Goal: Task Accomplishment & Management: Use online tool/utility

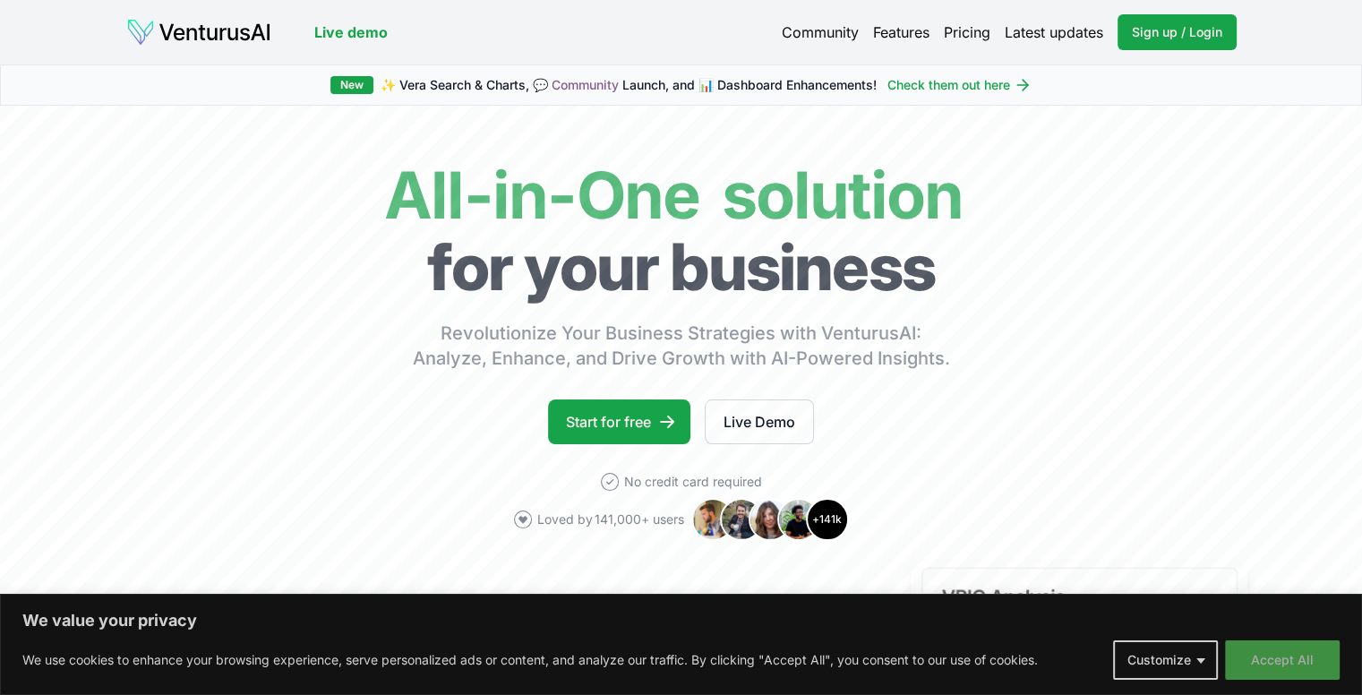
click at [1265, 649] on button "Accept All" at bounding box center [1282, 659] width 115 height 39
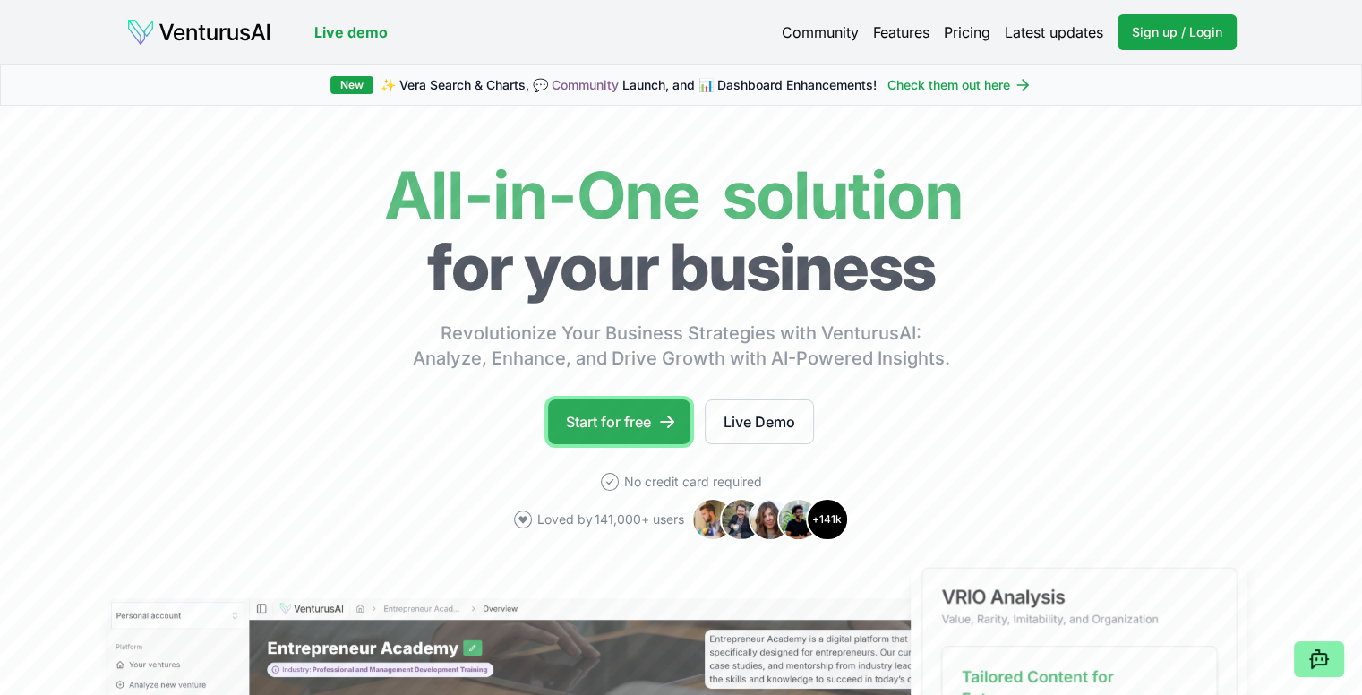
click at [665, 420] on icon at bounding box center [667, 422] width 14 height 13
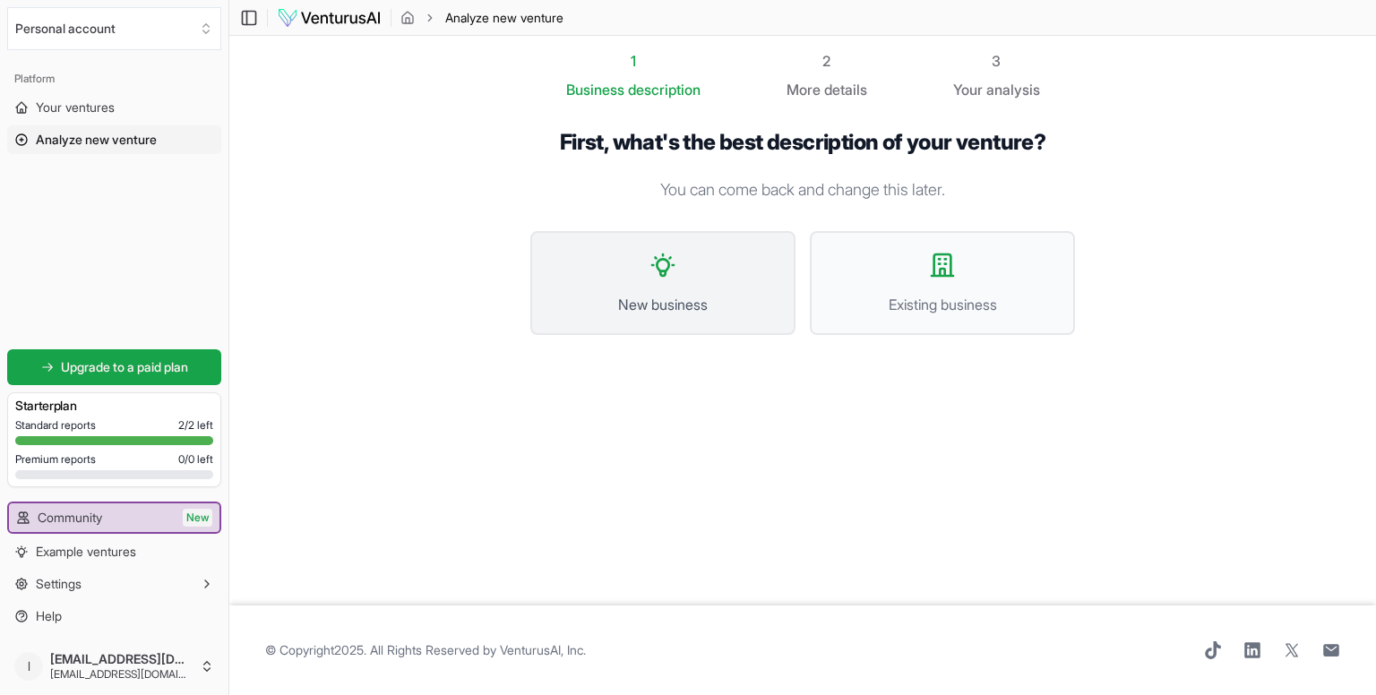
click at [763, 321] on button "New business" at bounding box center [662, 283] width 265 height 104
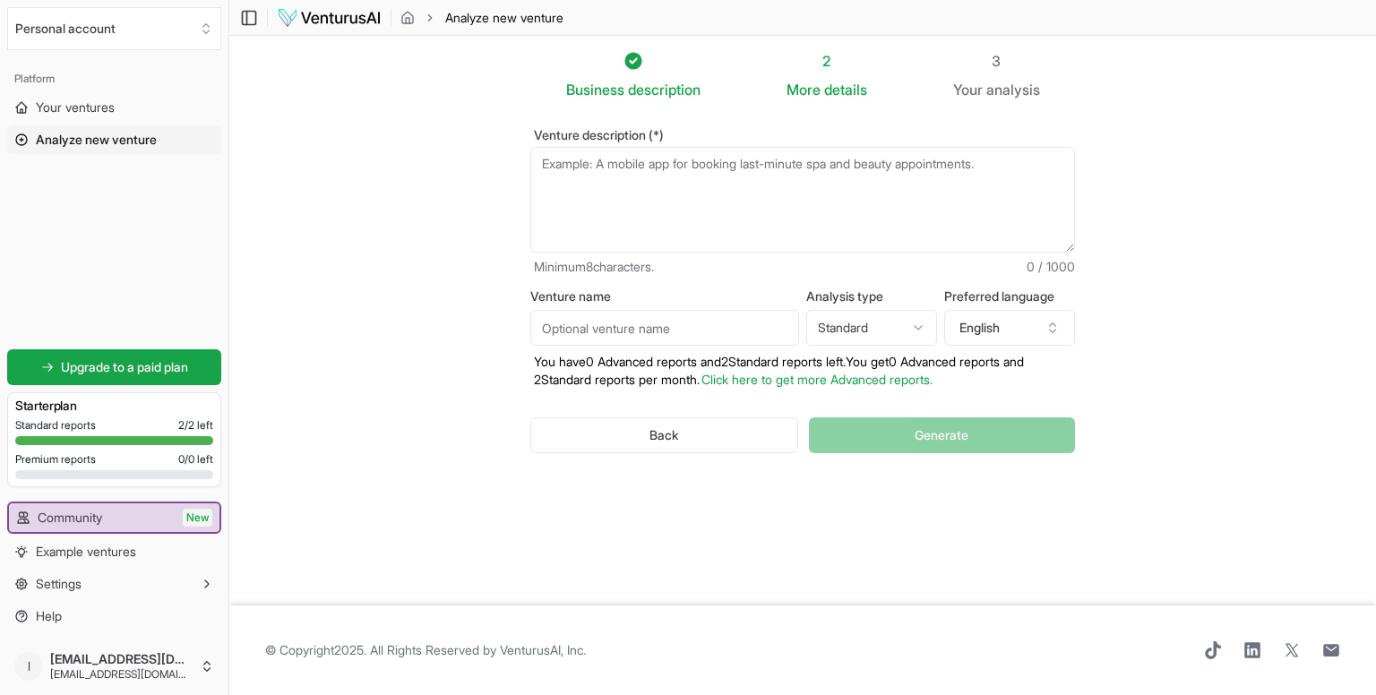
click at [772, 190] on textarea "Venture description (*)" at bounding box center [802, 200] width 545 height 106
click at [89, 111] on span "Your ventures" at bounding box center [75, 108] width 79 height 18
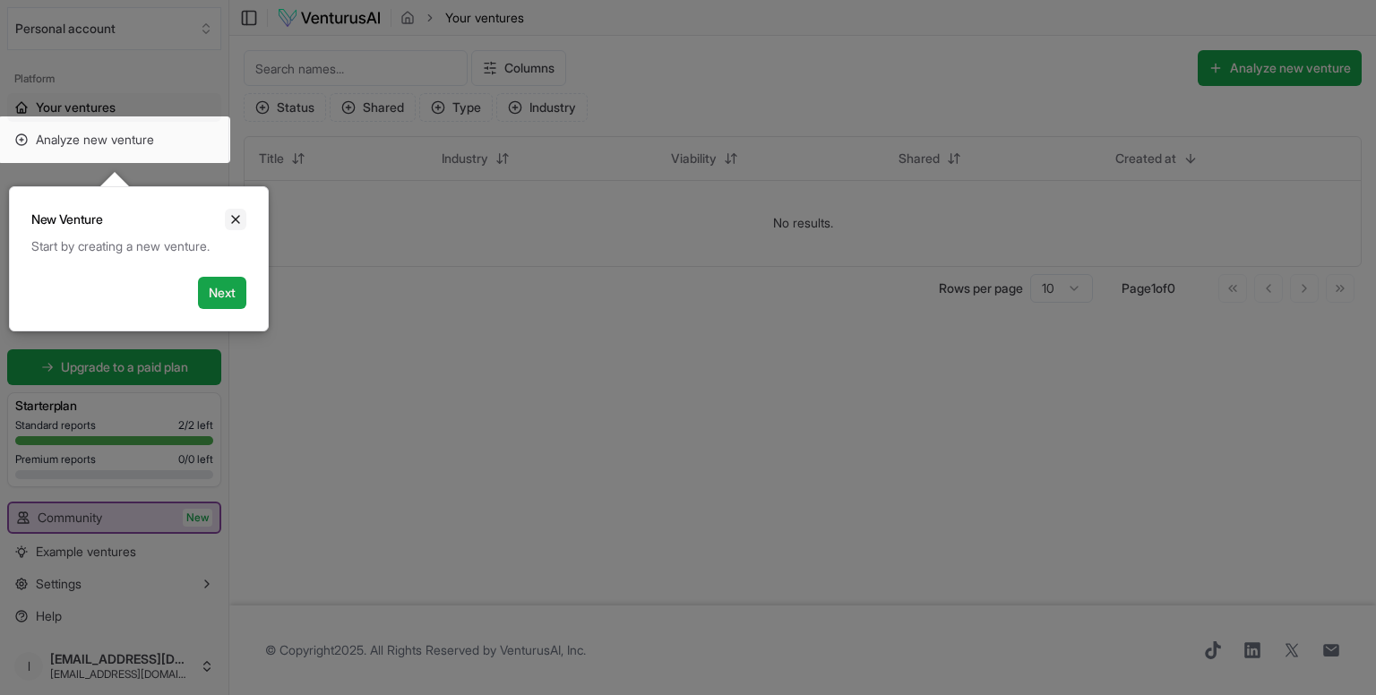
click at [243, 215] on button "Close" at bounding box center [235, 219] width 21 height 21
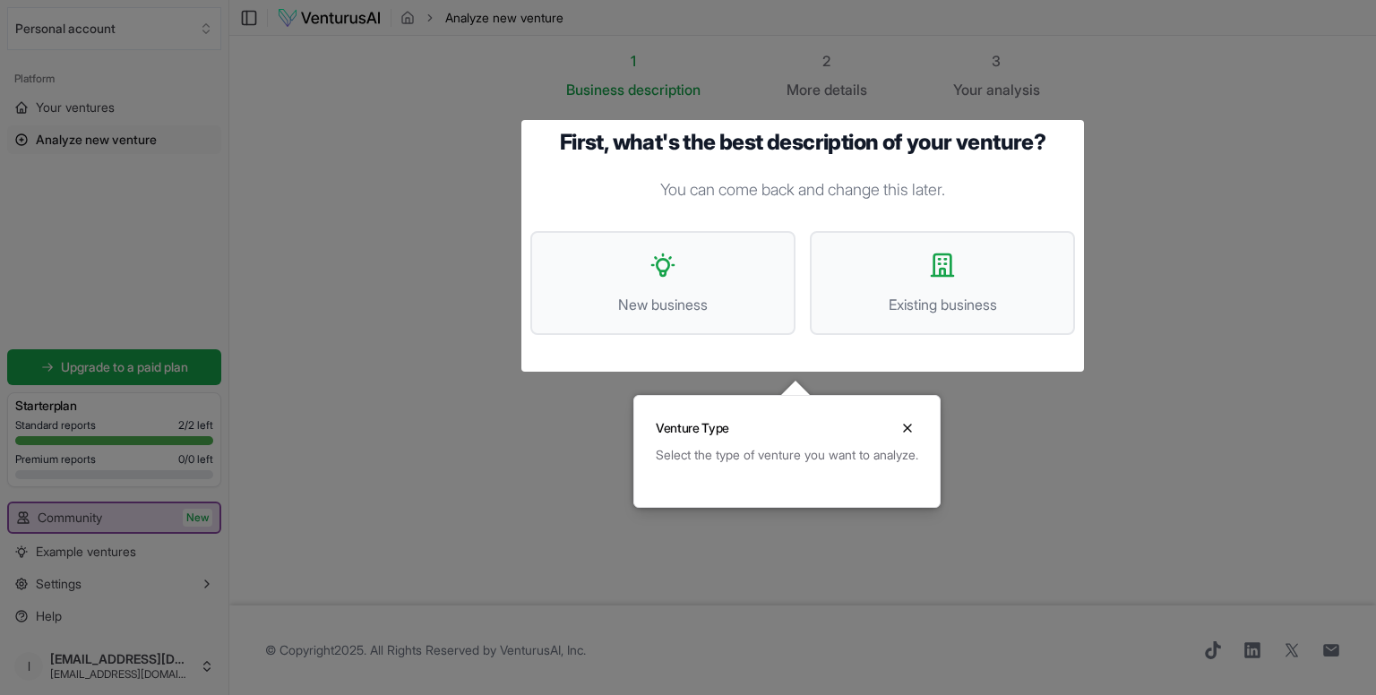
click at [939, 406] on div "Venture Type Close" at bounding box center [786, 421] width 305 height 50
click at [700, 255] on button "New business" at bounding box center [662, 283] width 265 height 104
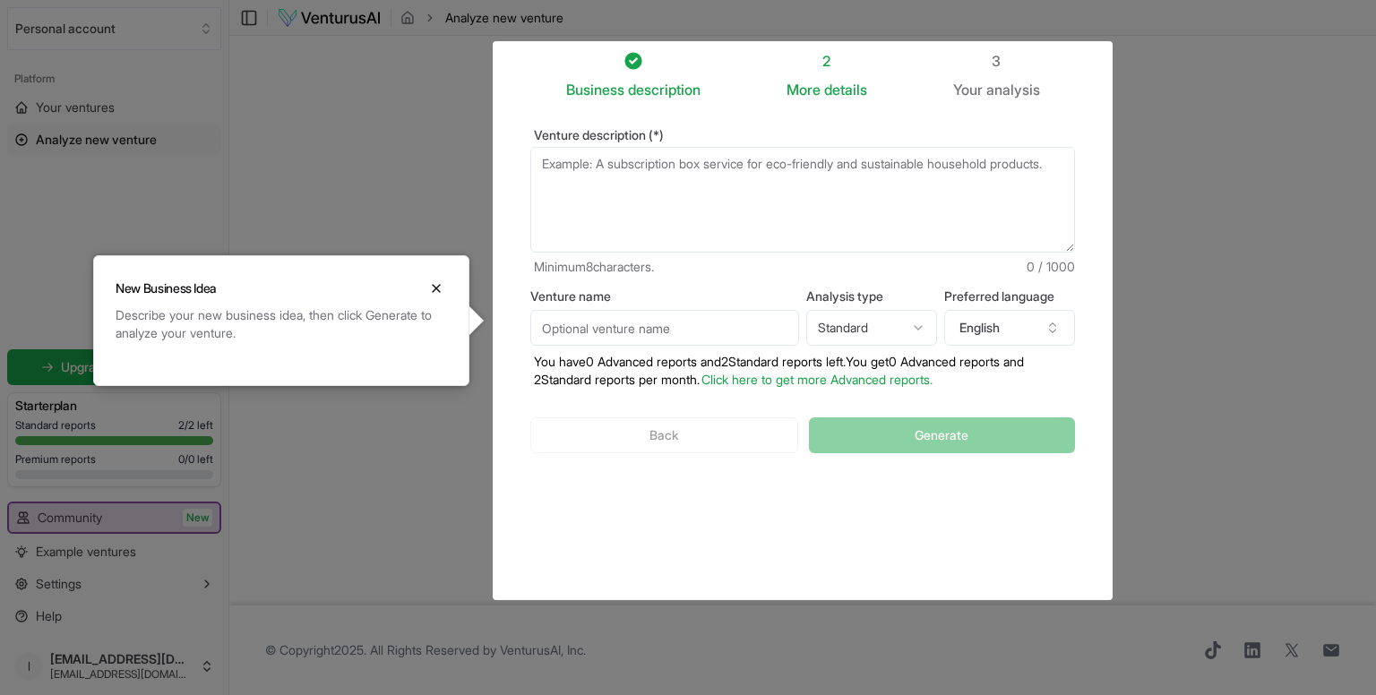
click at [772, 199] on textarea "Venture description (*)" at bounding box center [802, 200] width 545 height 106
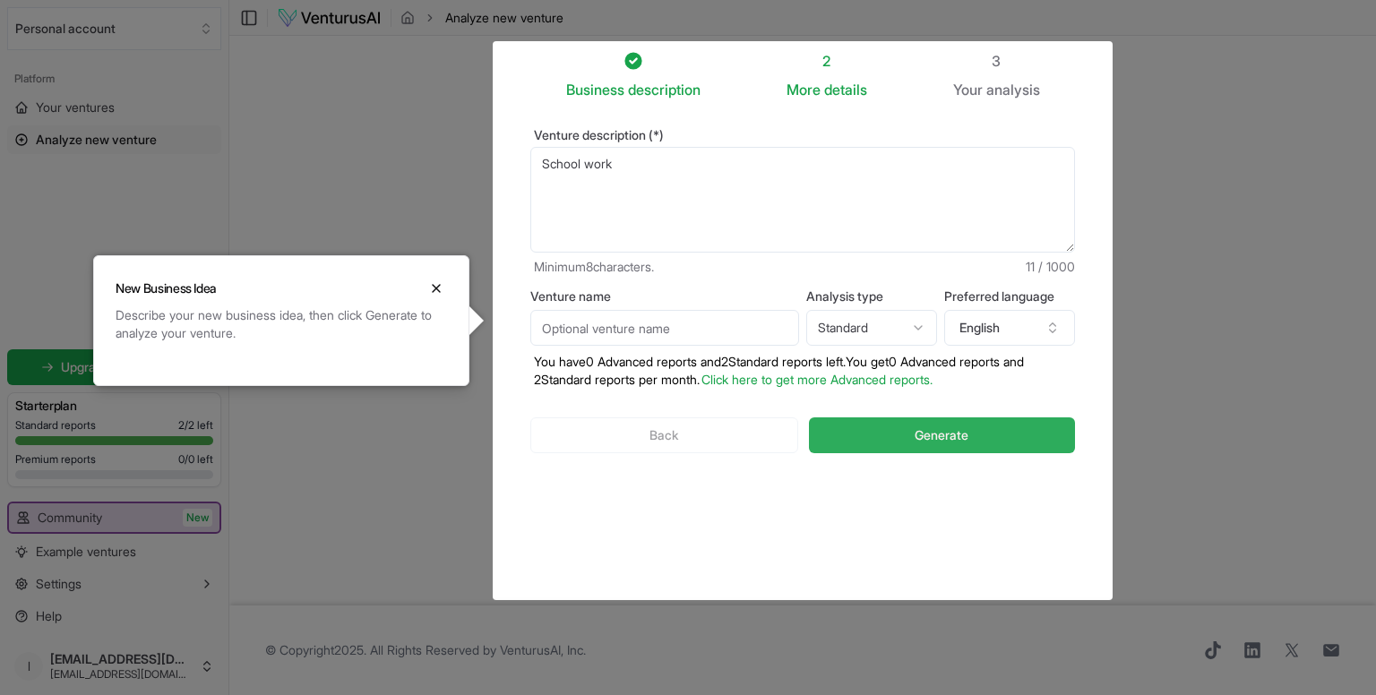
type textarea "School work"
click at [892, 420] on button "Generate" at bounding box center [942, 435] width 266 height 36
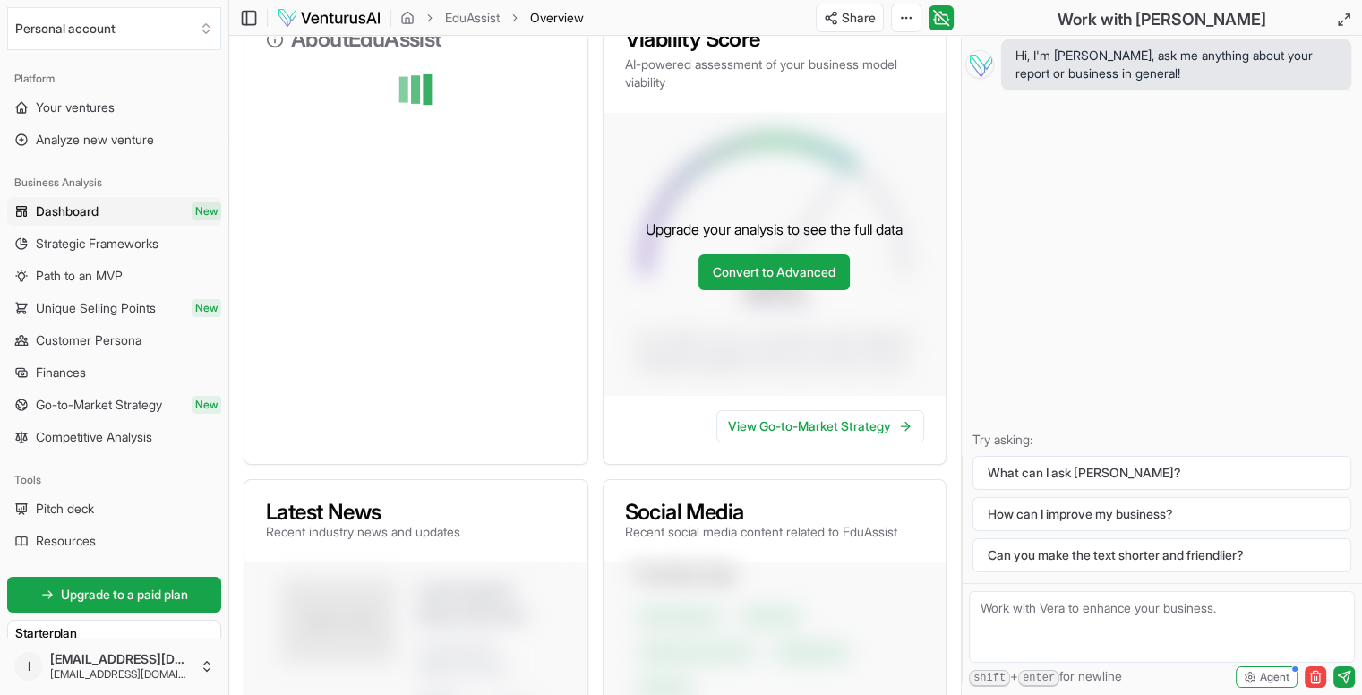
scroll to position [267, 0]
